Goal: Transaction & Acquisition: Purchase product/service

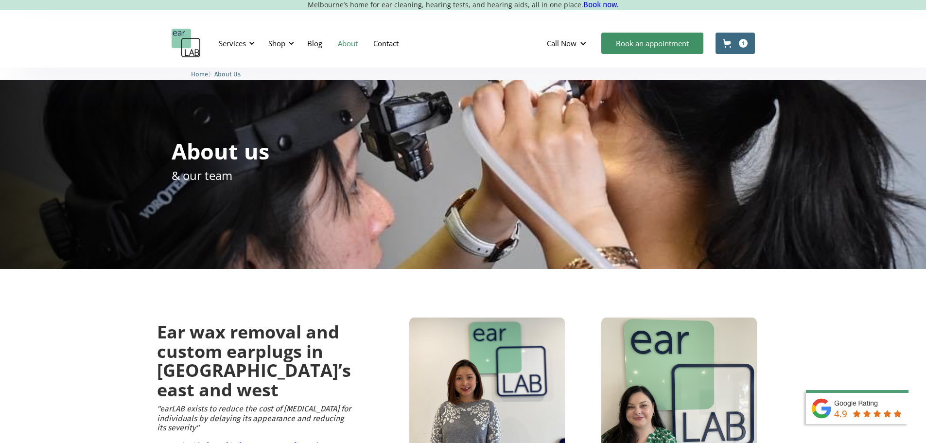
click at [185, 44] on img "home" at bounding box center [186, 43] width 29 height 29
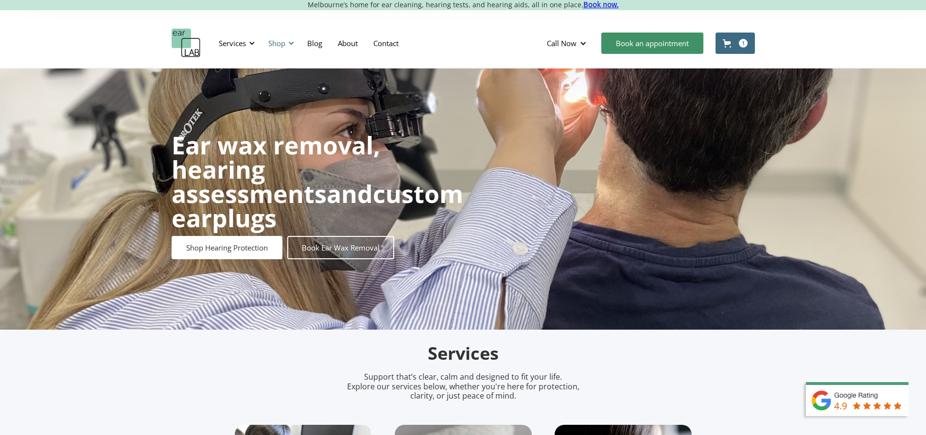
click at [296, 42] on div "Shop" at bounding box center [279, 43] width 35 height 29
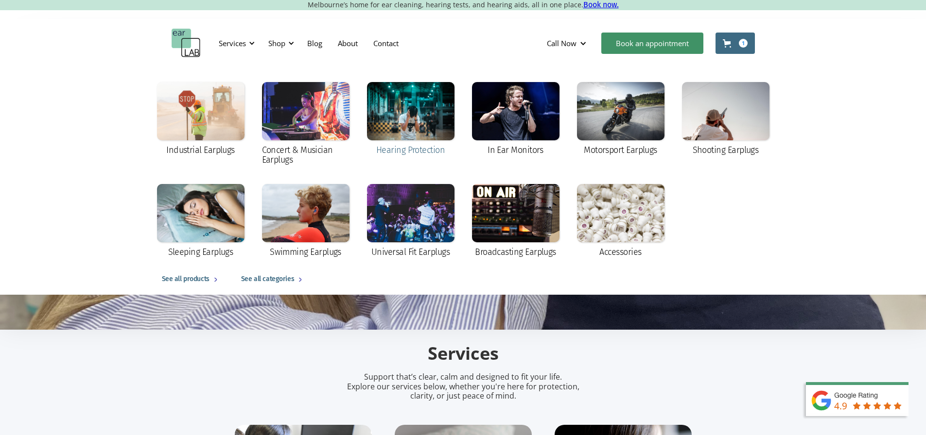
drag, startPoint x: 390, startPoint y: 112, endPoint x: 383, endPoint y: 95, distance: 18.8
click at [391, 112] on div at bounding box center [410, 111] width 87 height 58
